Goal: Transaction & Acquisition: Purchase product/service

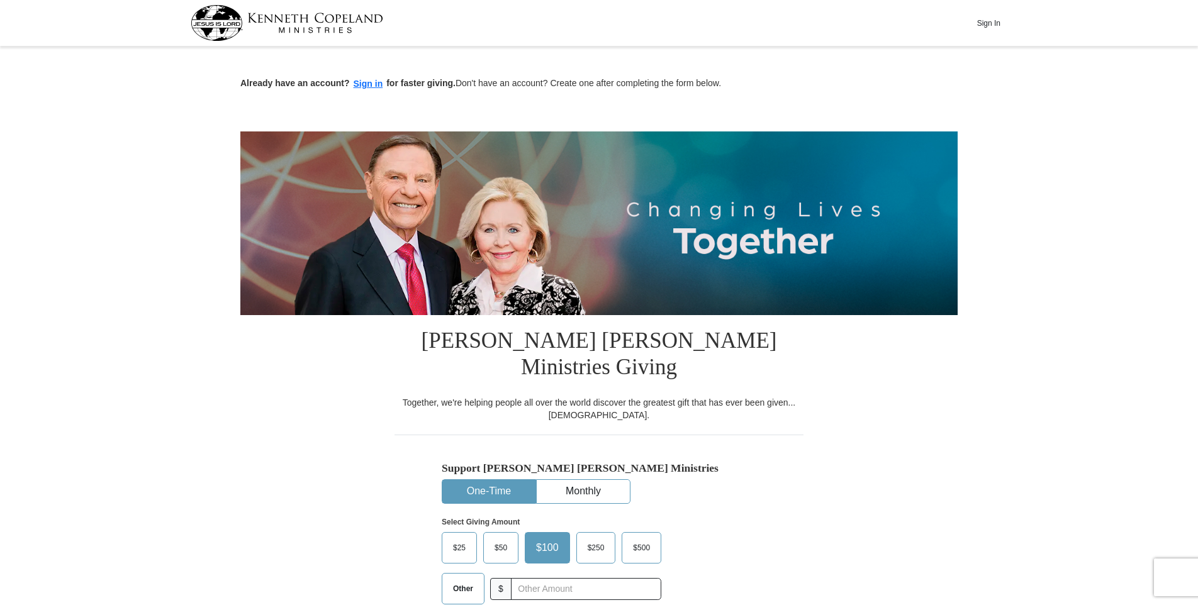
scroll to position [63, 0]
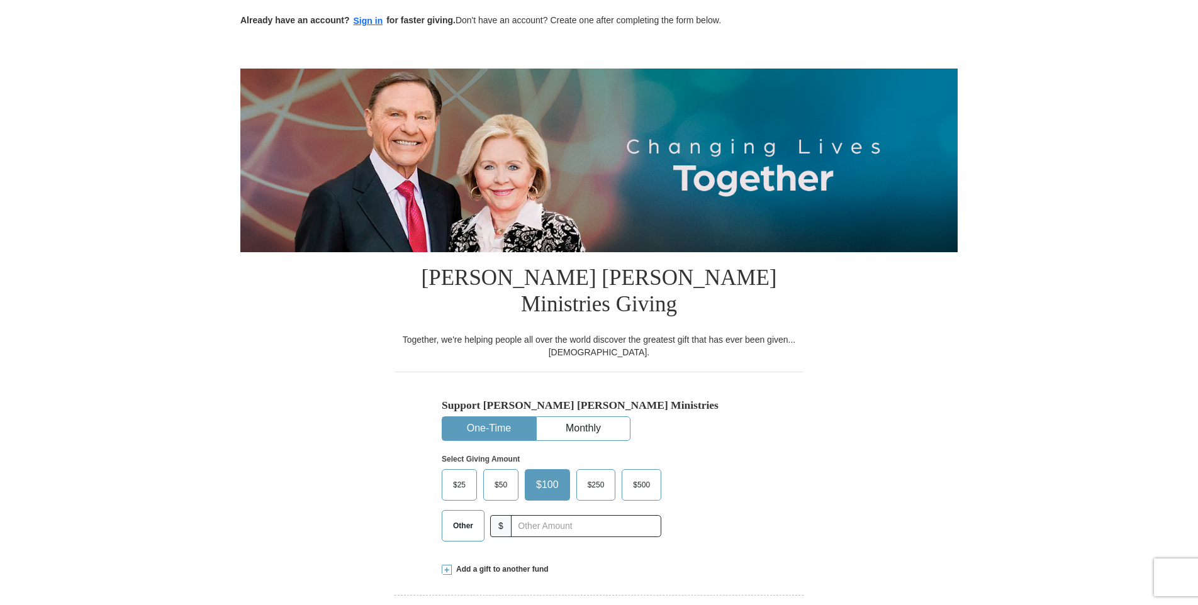
click at [458, 476] on span "$25" at bounding box center [459, 485] width 25 height 19
click at [0, 0] on input "$25" at bounding box center [0, 0] width 0 height 0
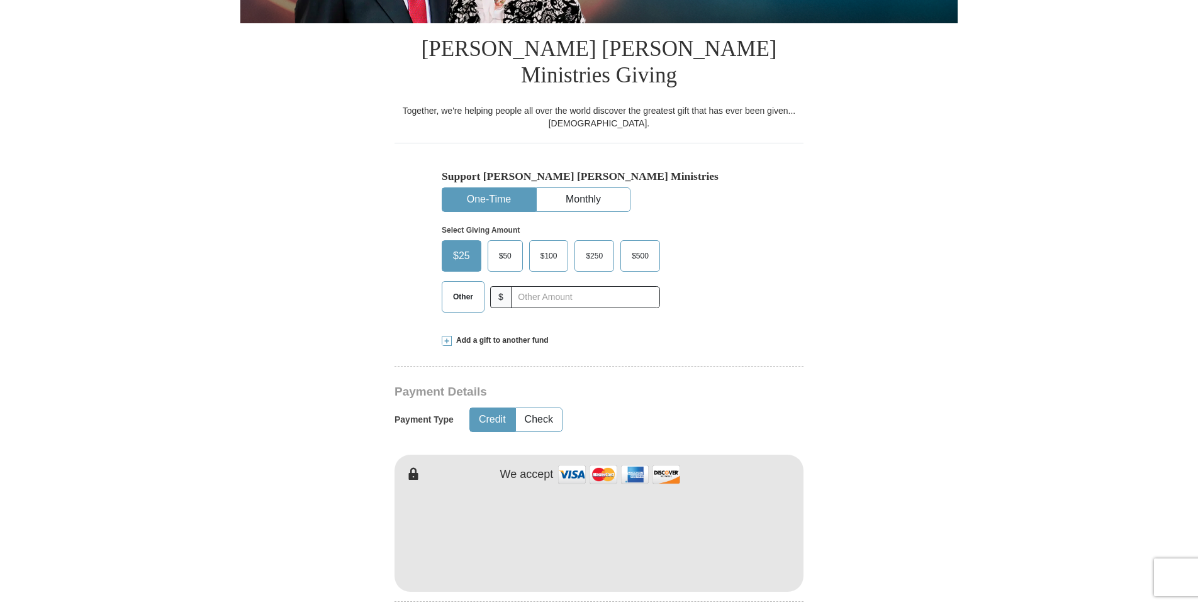
scroll to position [315, 0]
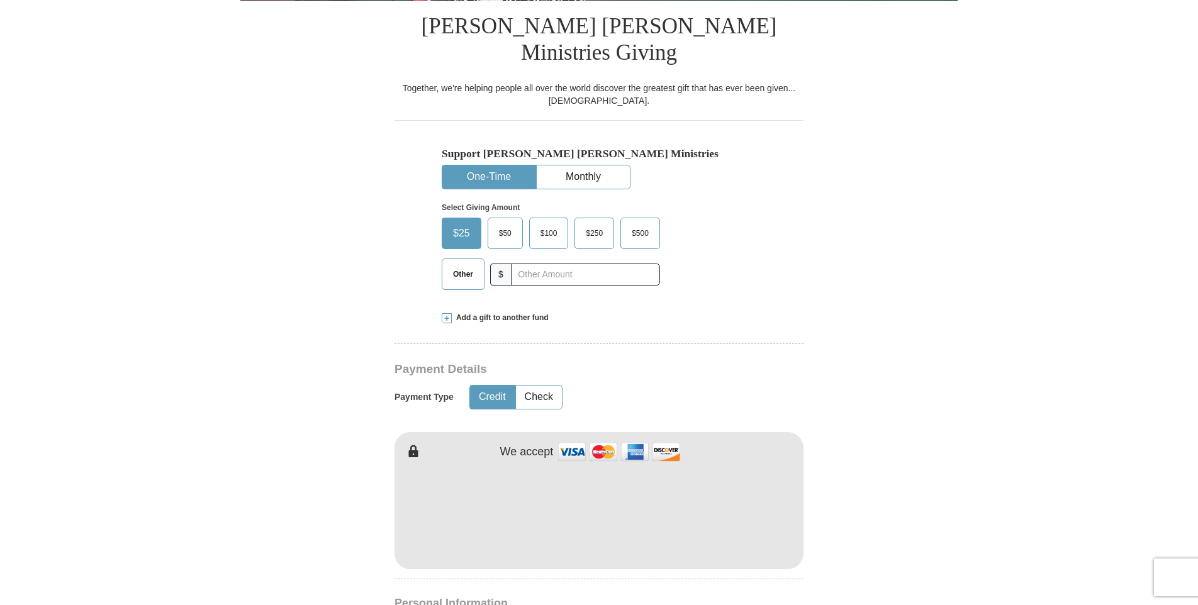
click at [446, 313] on span at bounding box center [447, 318] width 10 height 10
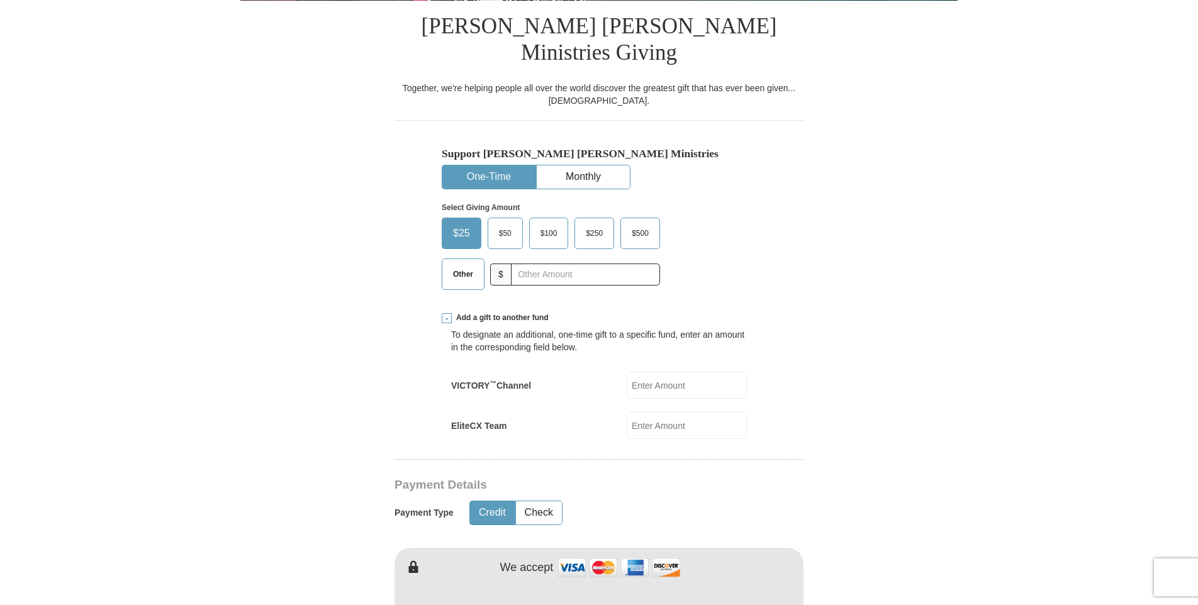
click at [445, 313] on span at bounding box center [447, 318] width 10 height 10
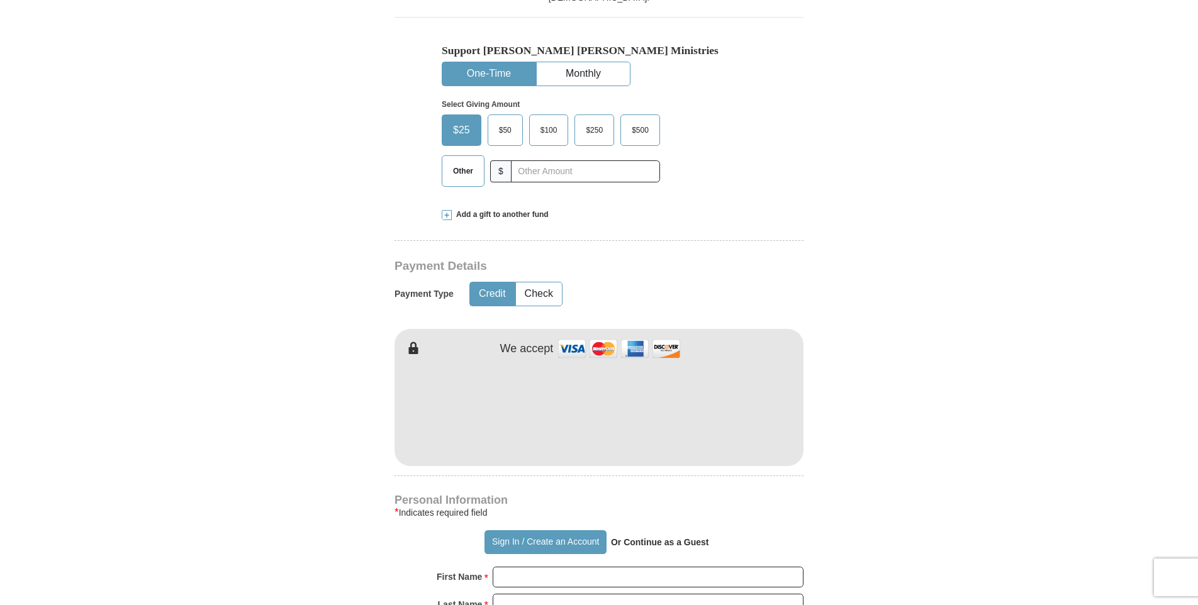
scroll to position [440, 0]
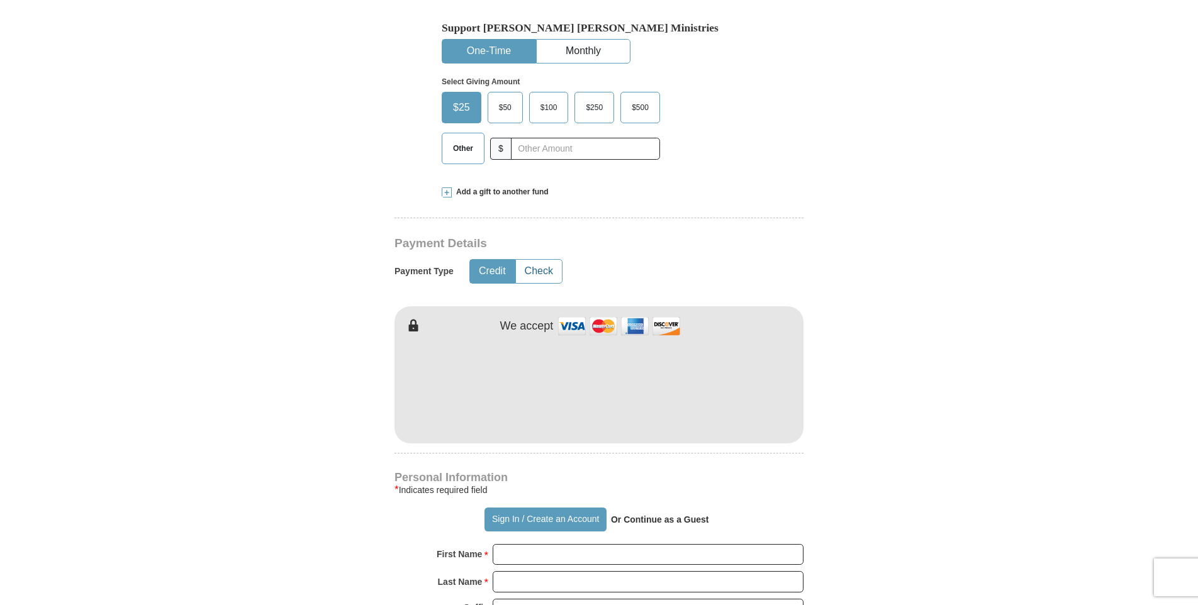
click at [547, 260] on button "Check" at bounding box center [539, 271] width 46 height 23
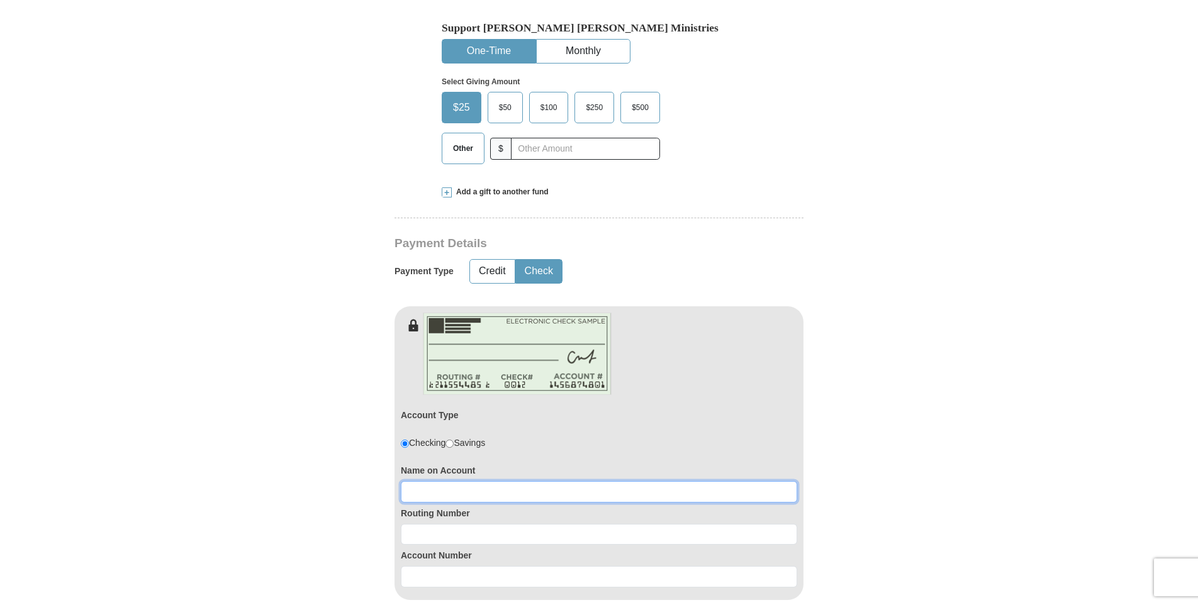
click at [440, 481] on input at bounding box center [599, 491] width 396 height 21
type input "donna m holland"
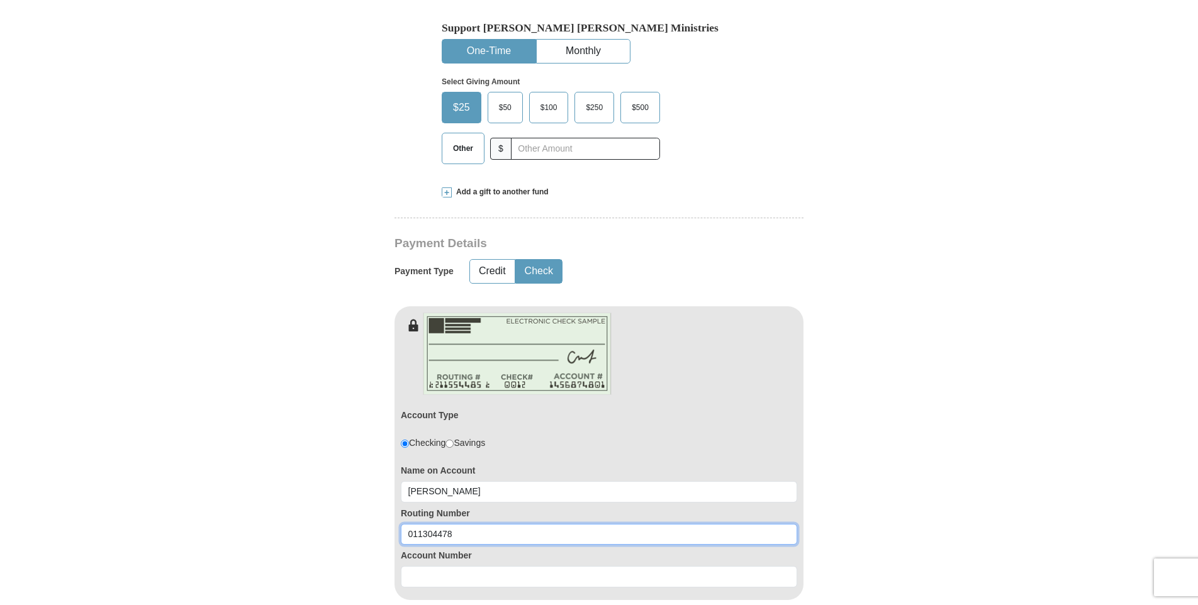
type input "011304478"
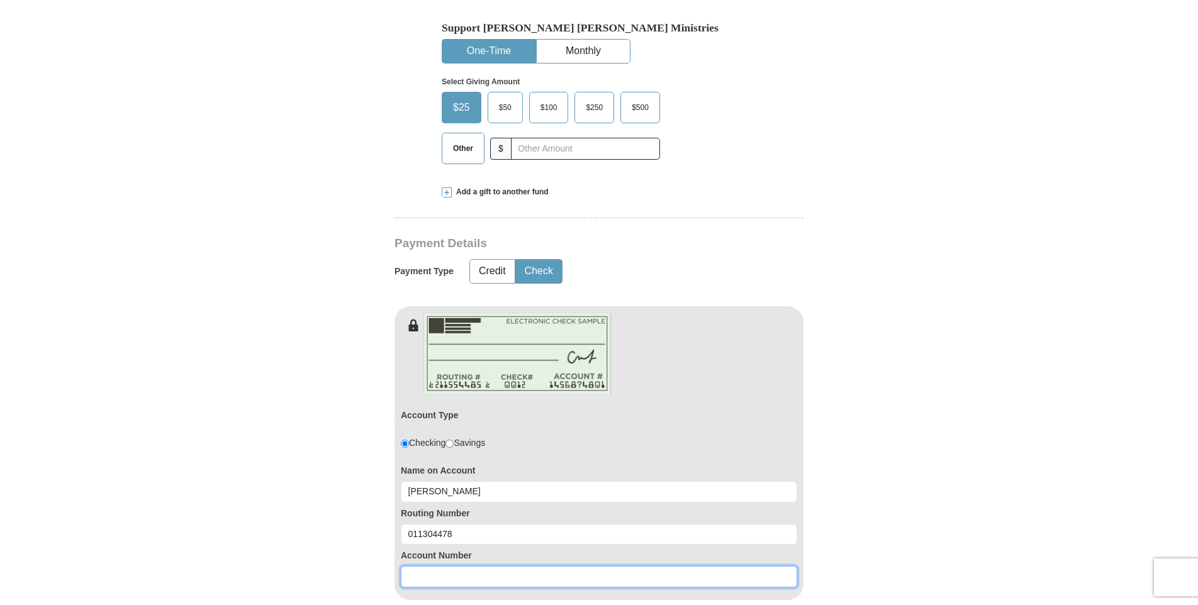
click at [426, 566] on input at bounding box center [599, 576] width 396 height 21
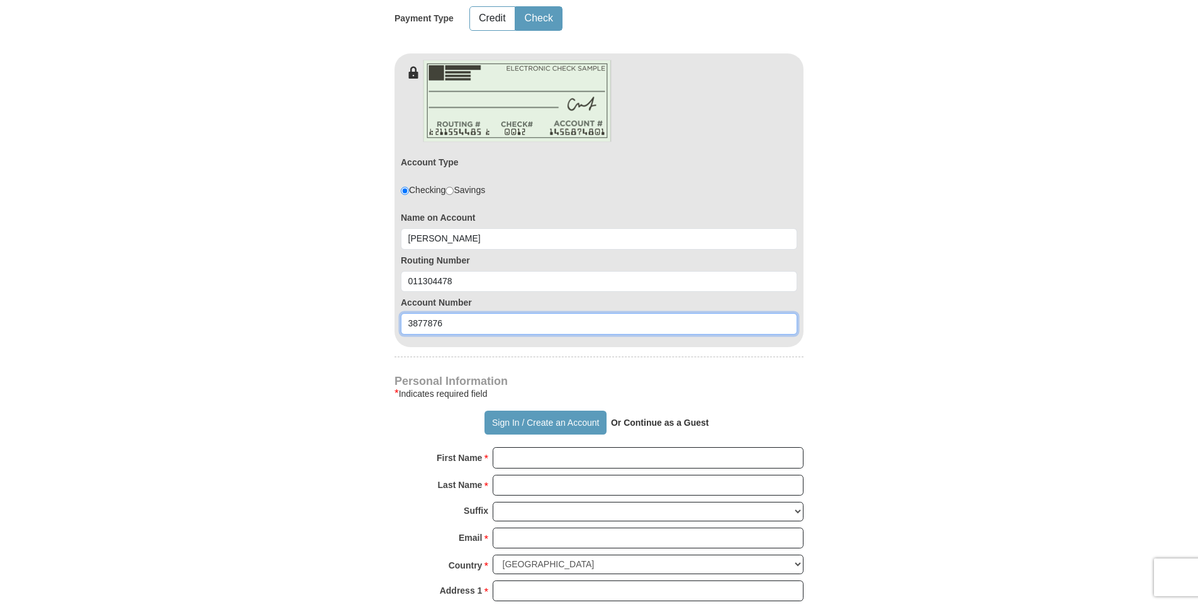
scroll to position [755, 0]
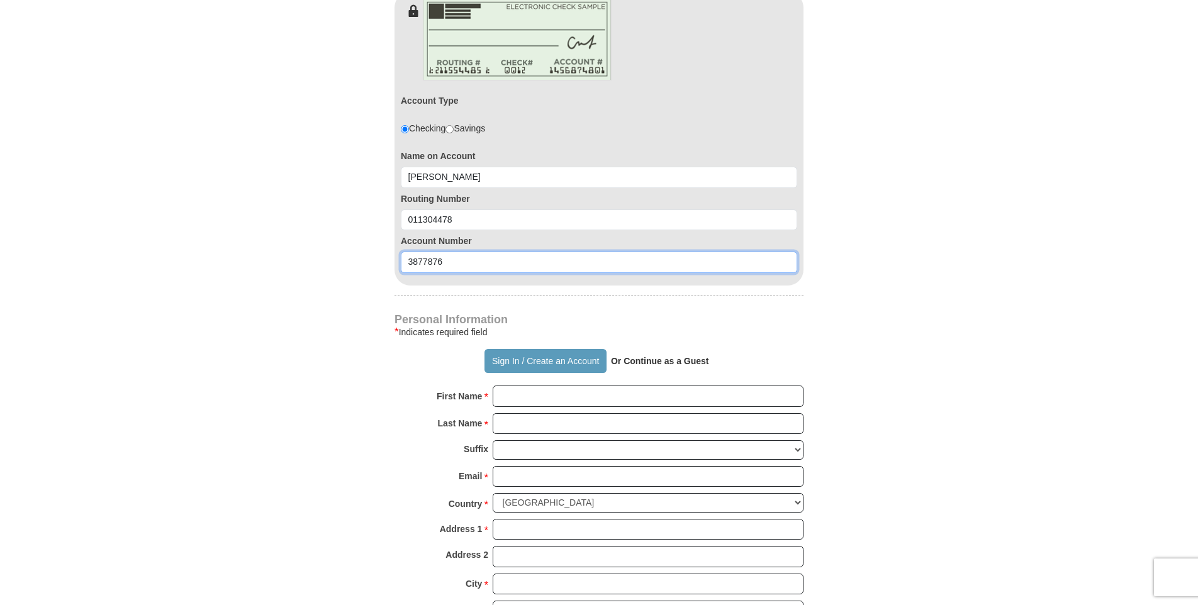
type input "3877876"
click at [542, 386] on input "First Name *" at bounding box center [648, 396] width 311 height 21
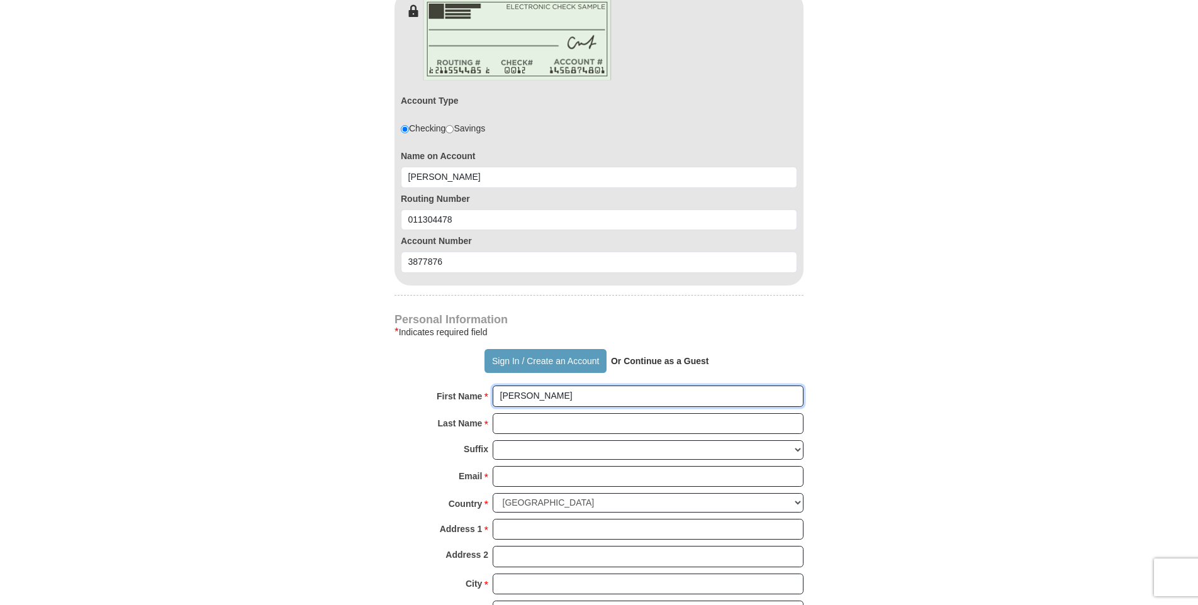
type input "DONNA"
type input "HOLLAND"
type input "DJ6231@AOL.COM"
type input "247 MARKET STREET"
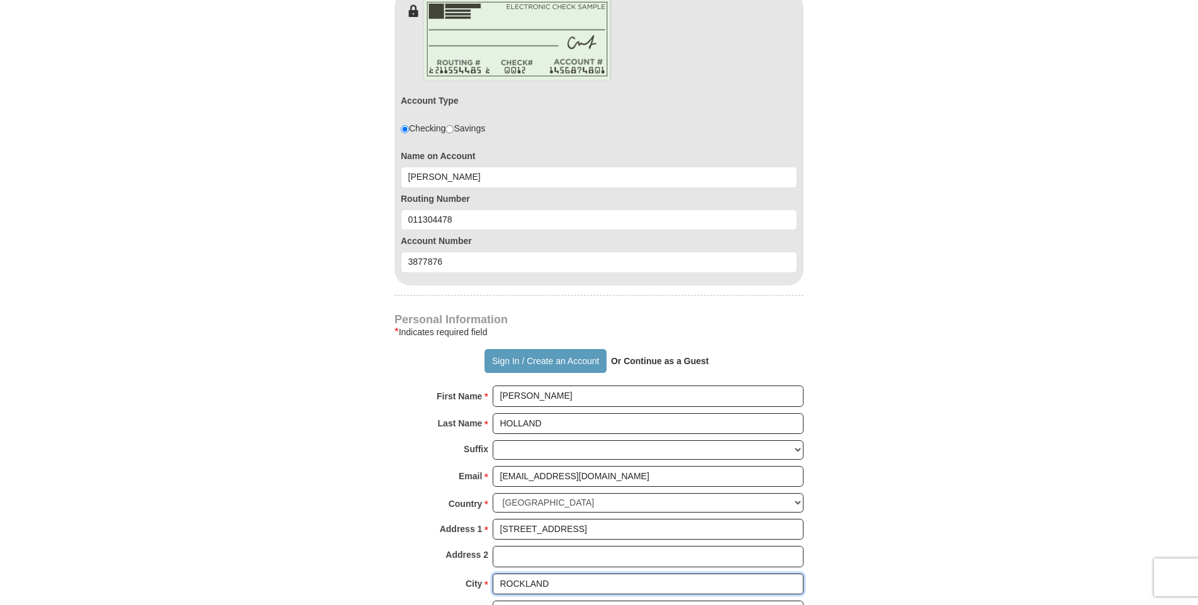
type input "ROCKLAND"
select select "MA"
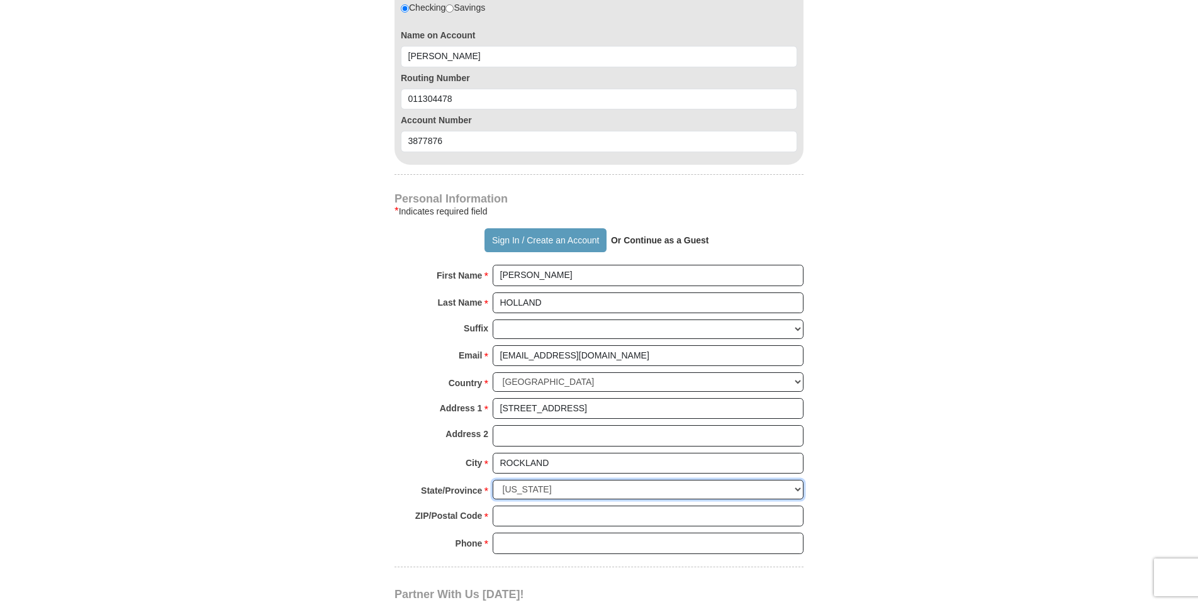
scroll to position [881, 0]
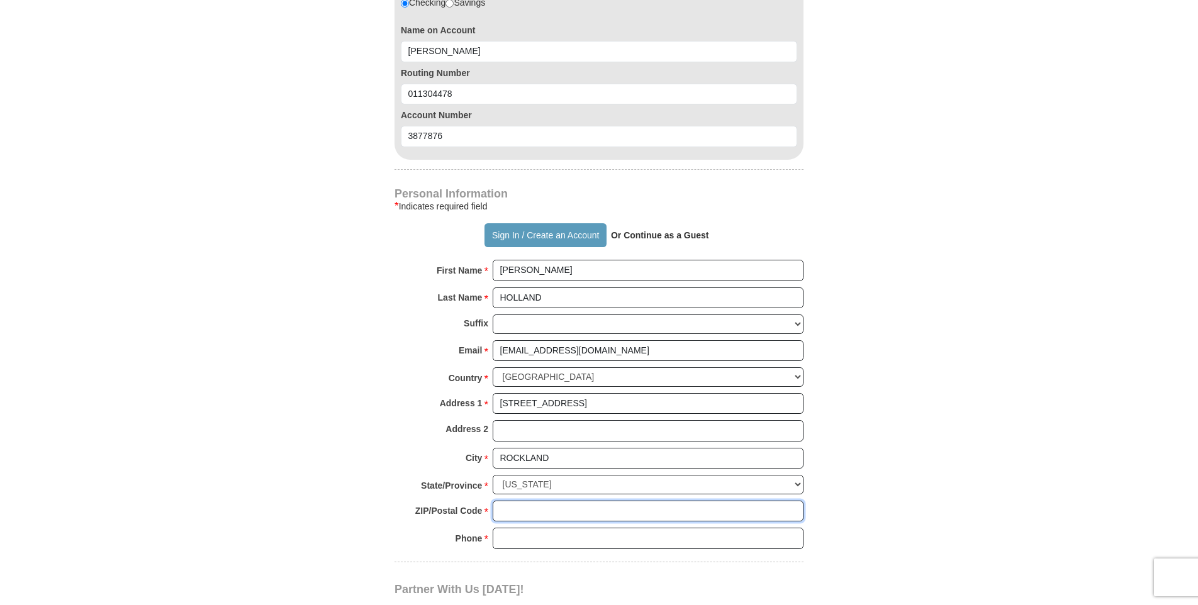
click at [512, 501] on input "ZIP/Postal Code *" at bounding box center [648, 511] width 311 height 21
type input "02370"
type input "508-243-0247"
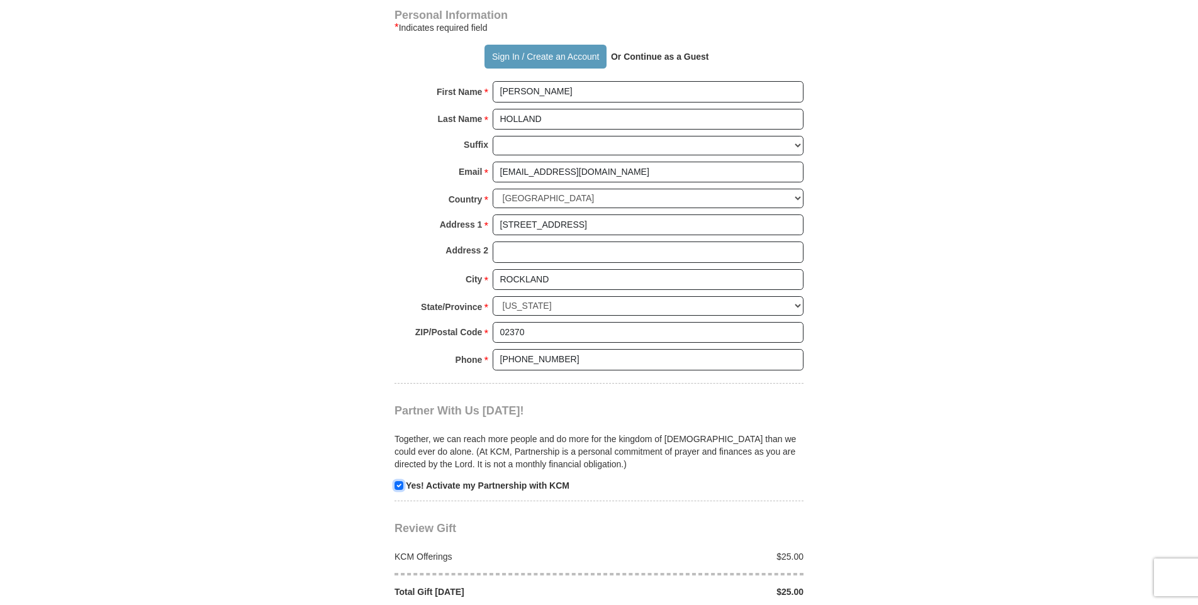
scroll to position [1217, 0]
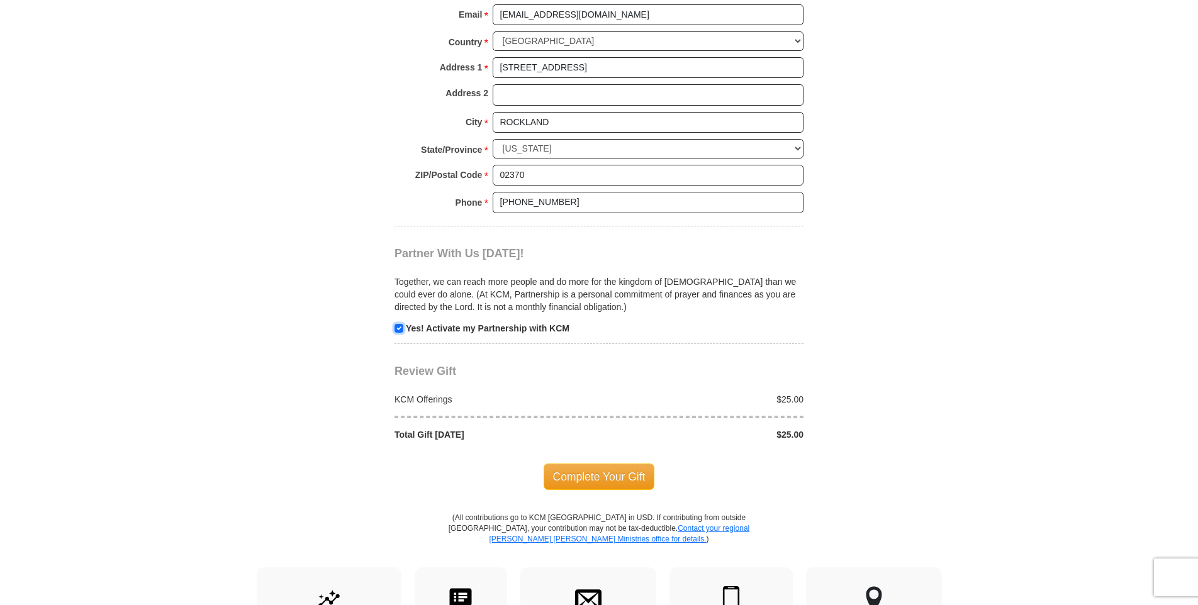
click at [398, 324] on input "checkbox" at bounding box center [399, 328] width 9 height 9
checkbox input "false"
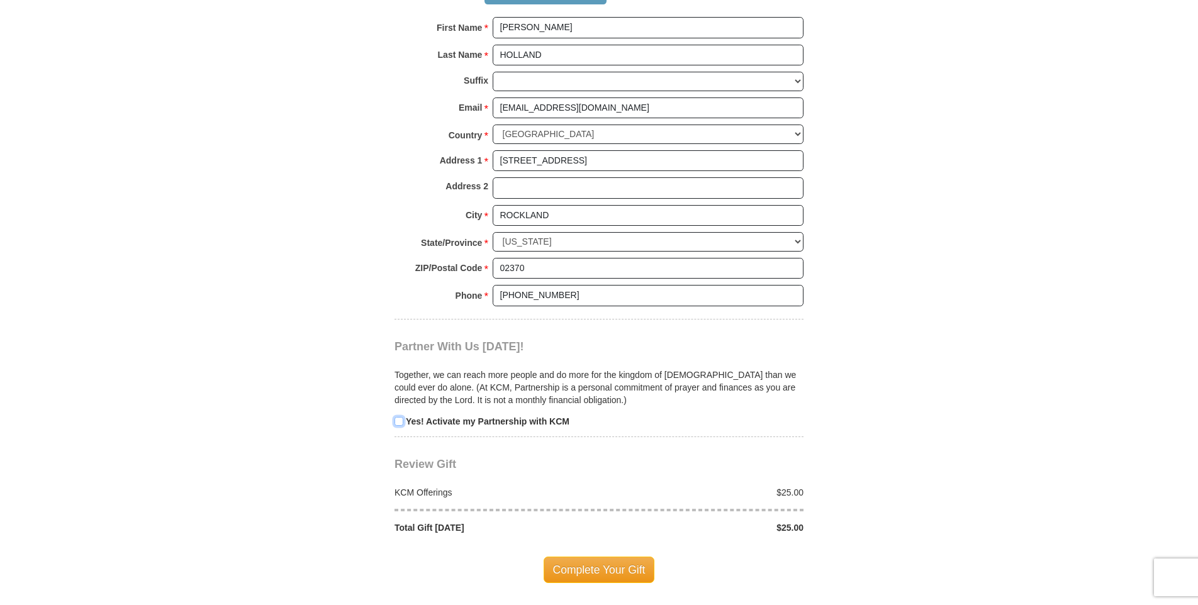
scroll to position [1091, 0]
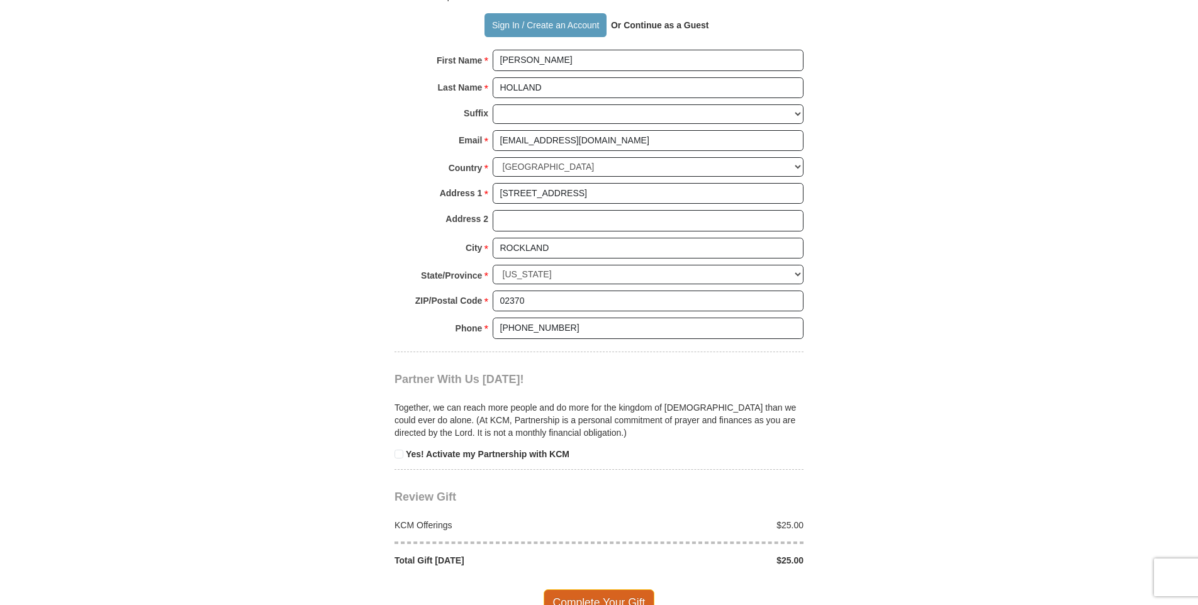
click at [594, 590] on span "Complete Your Gift" at bounding box center [599, 603] width 111 height 26
